Goal: Find specific page/section: Locate a particular part of the current website

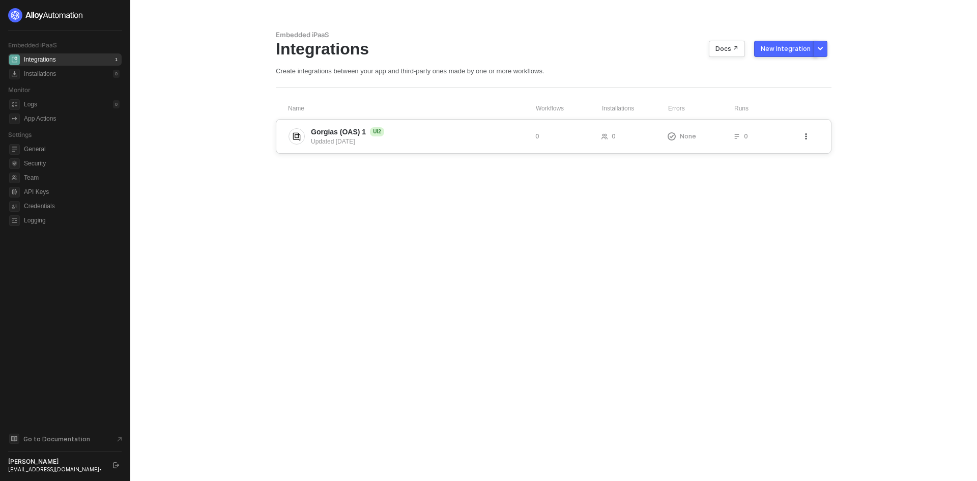
click at [804, 129] on div "Gorgias (OAS) 1 UI2 Updated [DATE] 0 0 None 0" at bounding box center [553, 136] width 555 height 35
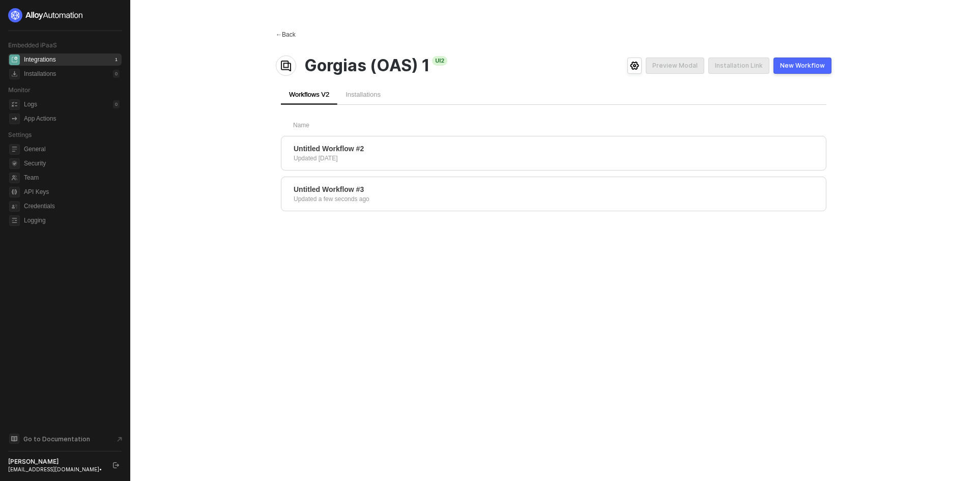
click at [289, 31] on div "← Back" at bounding box center [286, 35] width 20 height 9
